Goal: Unclear

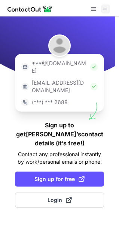
click at [106, 9] on span at bounding box center [106, 9] width 6 height 6
